Goal: Navigation & Orientation: Find specific page/section

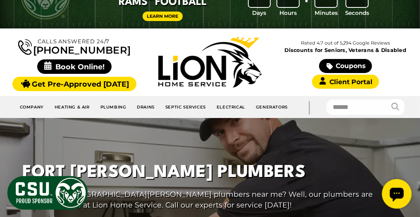
scroll to position [51, 0]
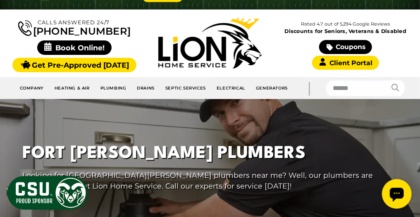
scroll to position [61, 0]
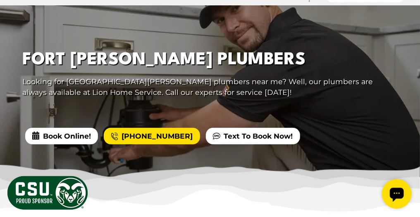
scroll to position [153, 0]
